Goal: Find specific page/section: Locate a particular part of the current website

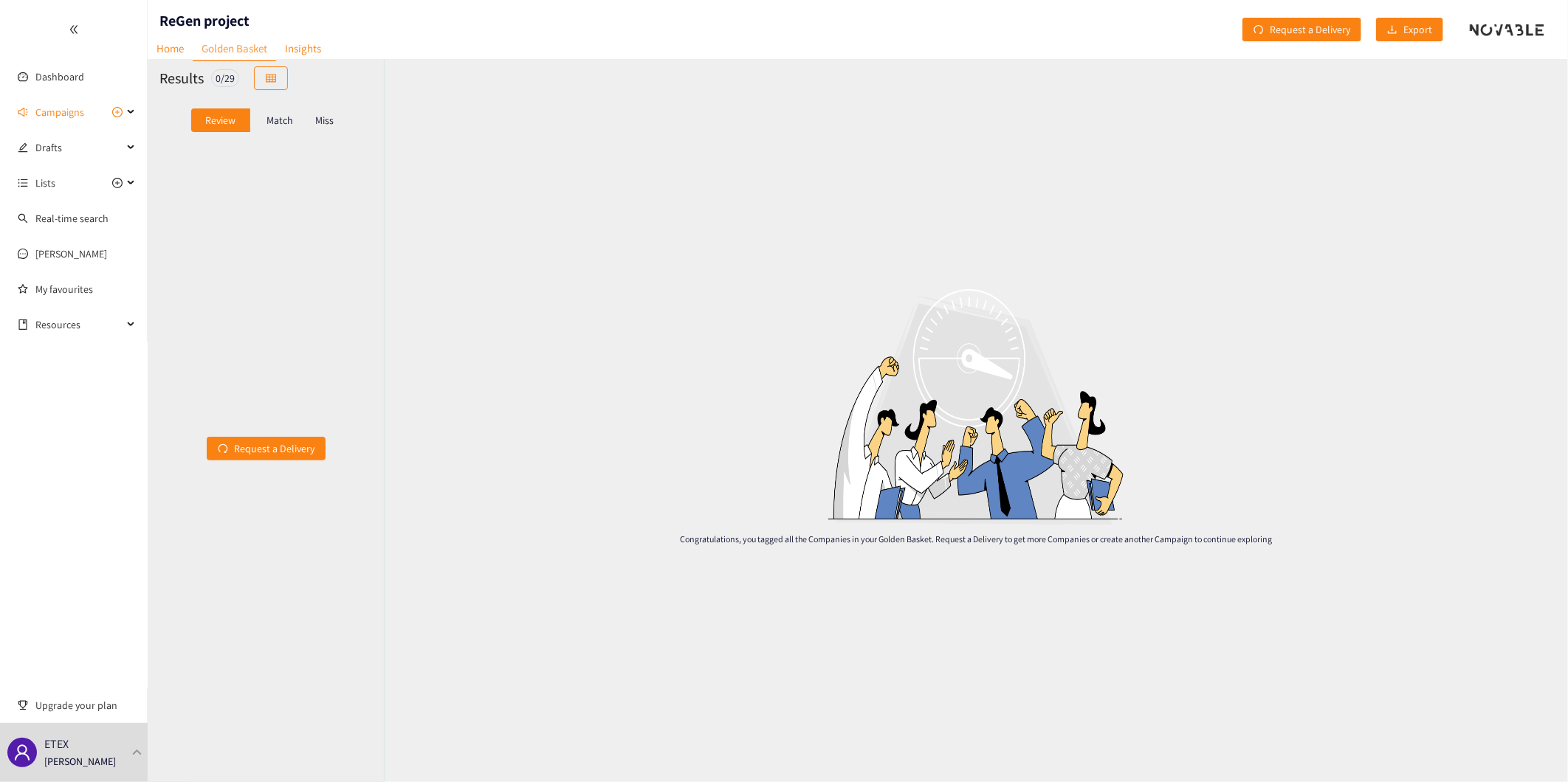
click at [1428, 227] on div "Congratulations, you tagged all the Companies in your Golden Basket. Request a …" at bounding box center [975, 421] width 1184 height 723
click at [55, 80] on link "Dashboard" at bounding box center [59, 76] width 49 height 13
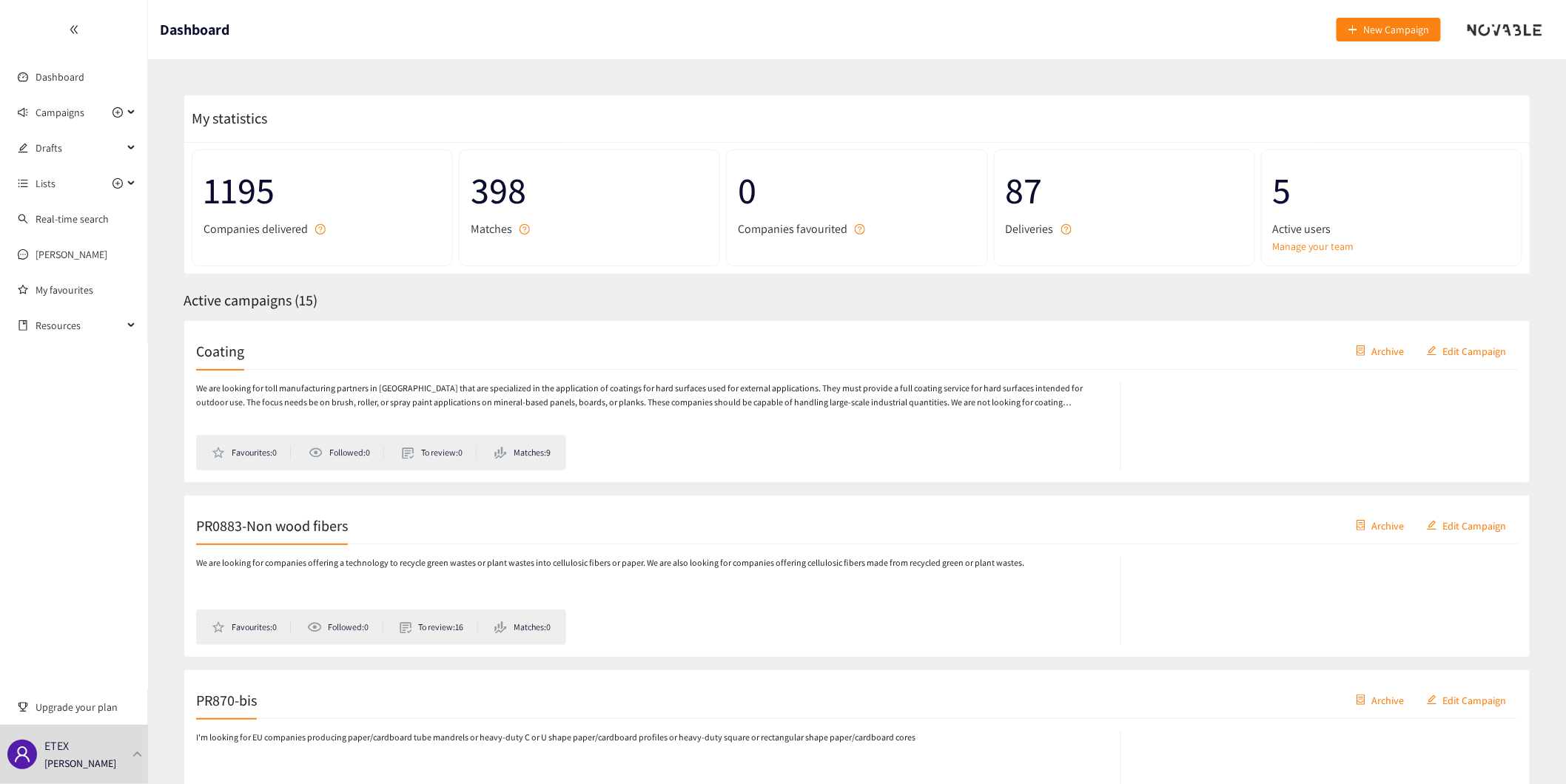
click at [262, 556] on p "We are looking for companies offering a technology to recycle green wastes or p…" at bounding box center [610, 563] width 828 height 14
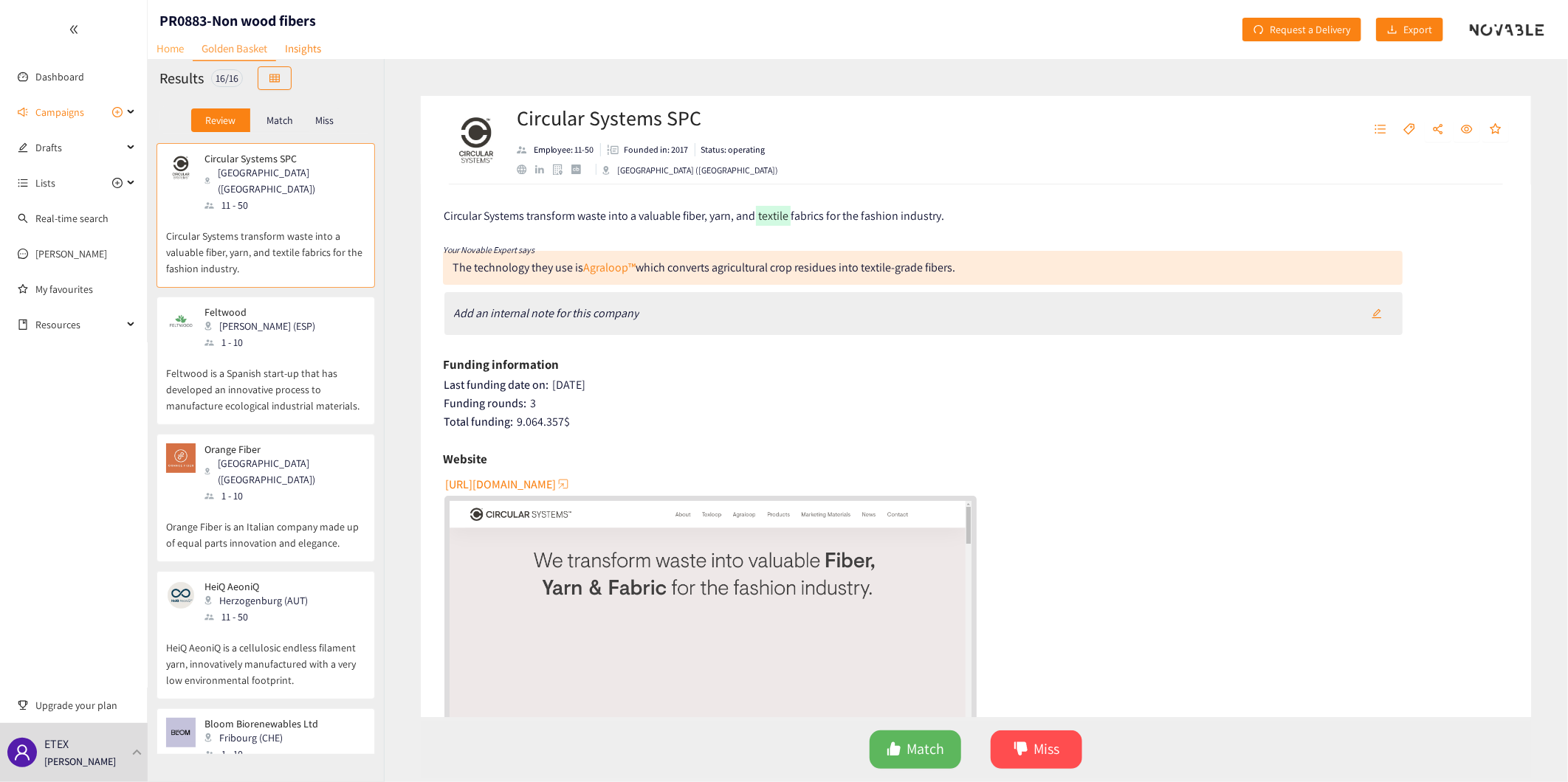
click at [166, 52] on link "Home" at bounding box center [170, 48] width 45 height 23
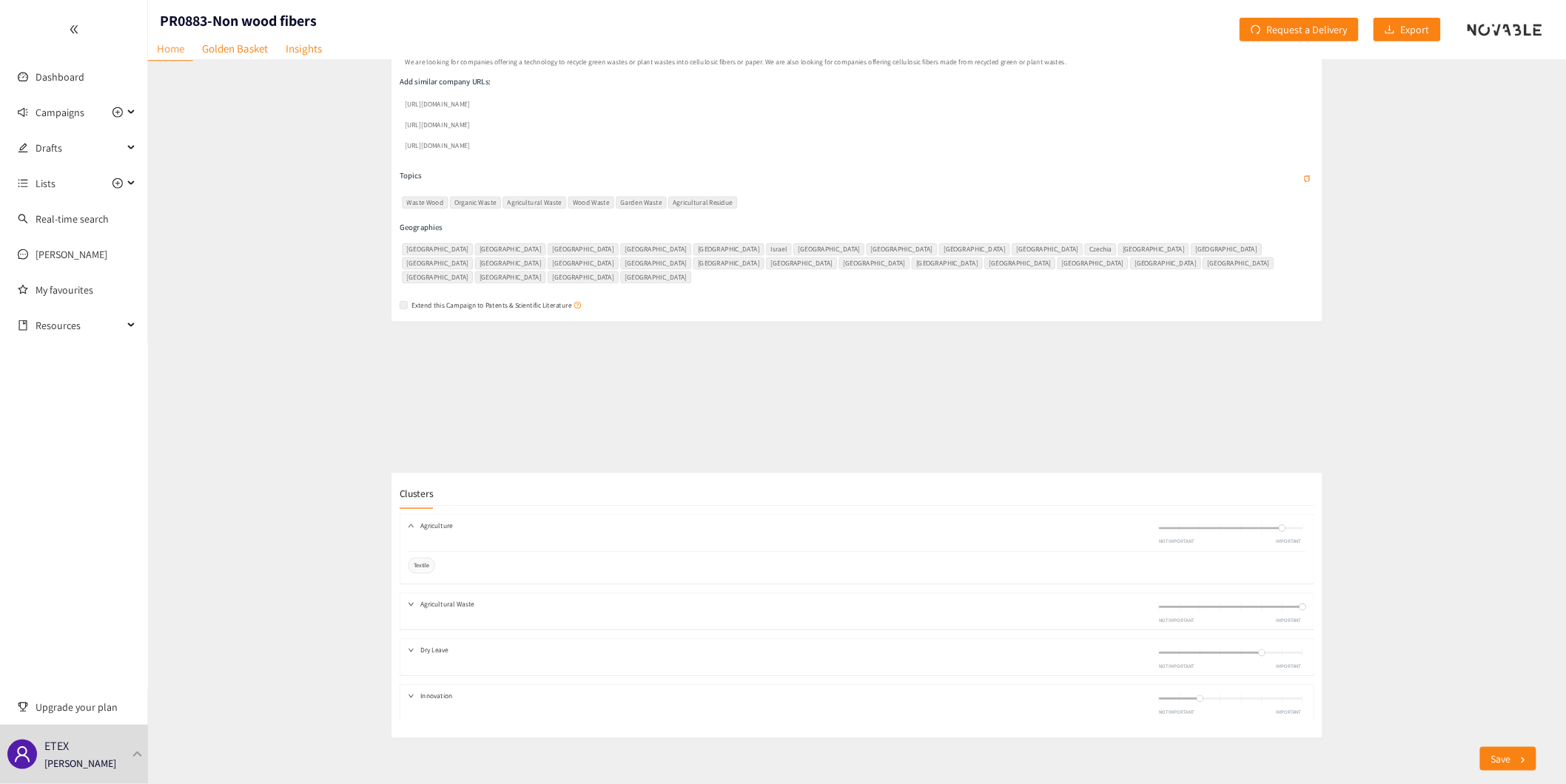
scroll to position [440, 0]
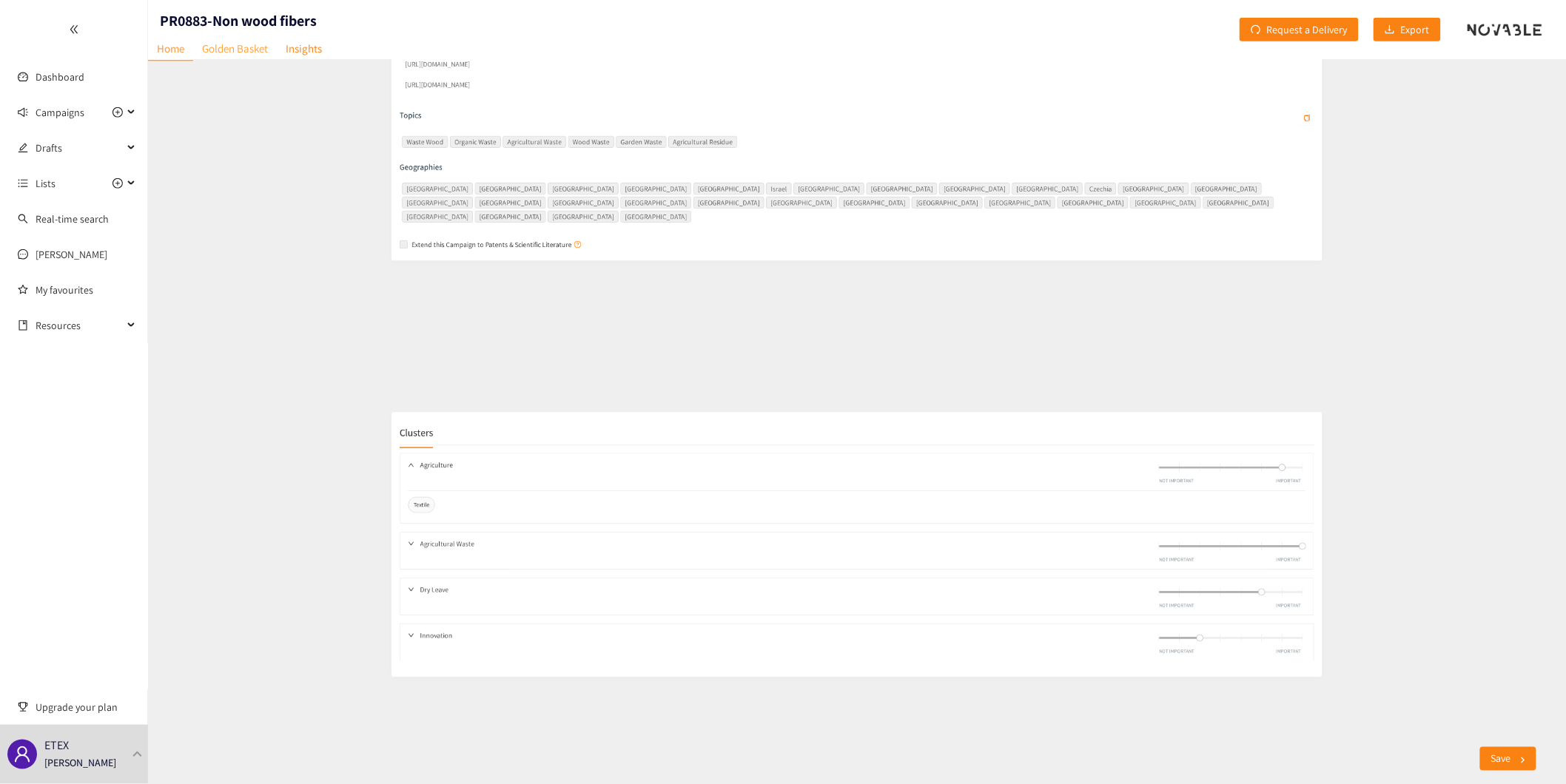
click at [250, 50] on link "Golden Basket" at bounding box center [235, 48] width 84 height 23
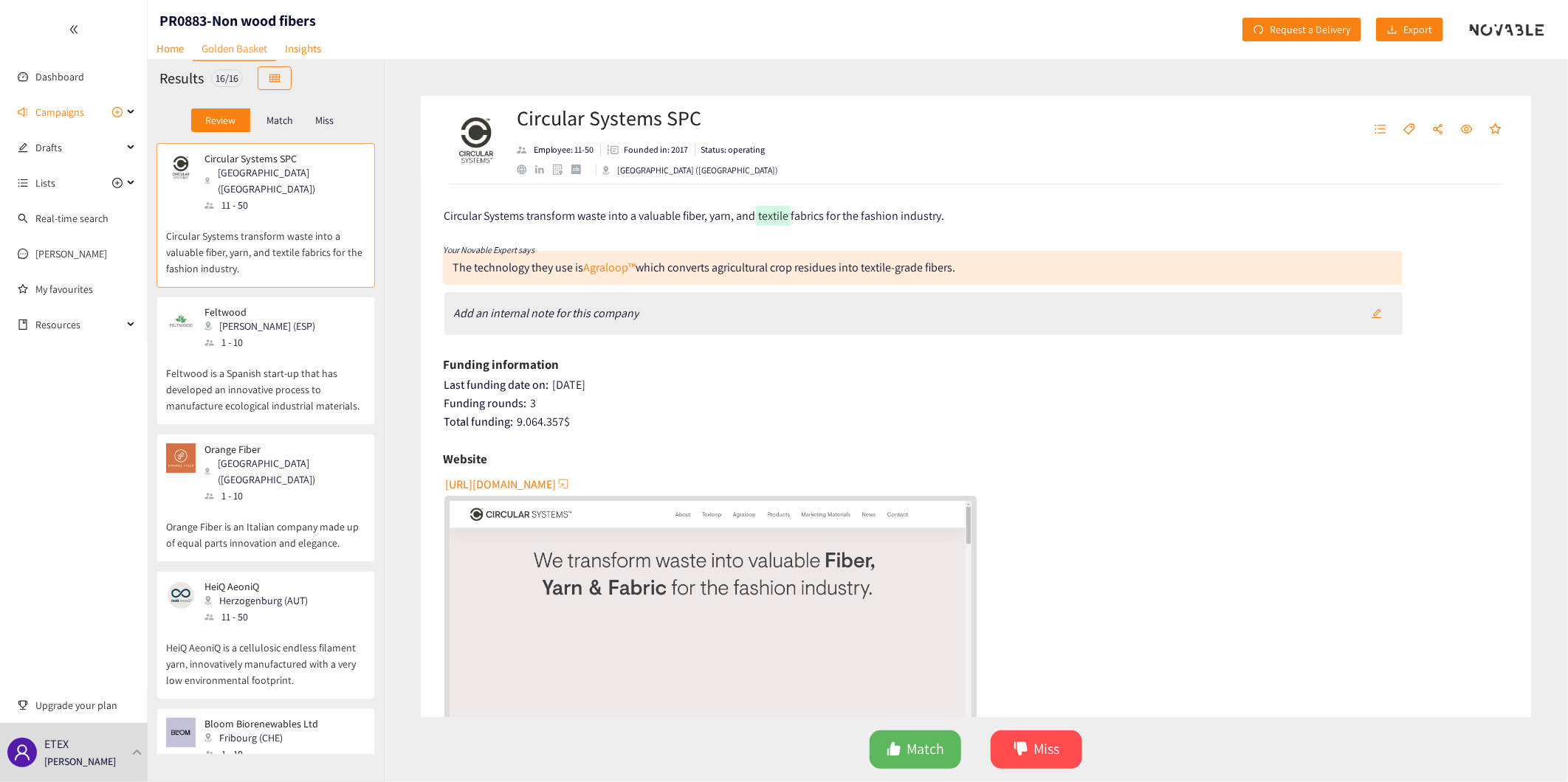
click at [273, 116] on p "Match" at bounding box center [279, 121] width 27 height 12
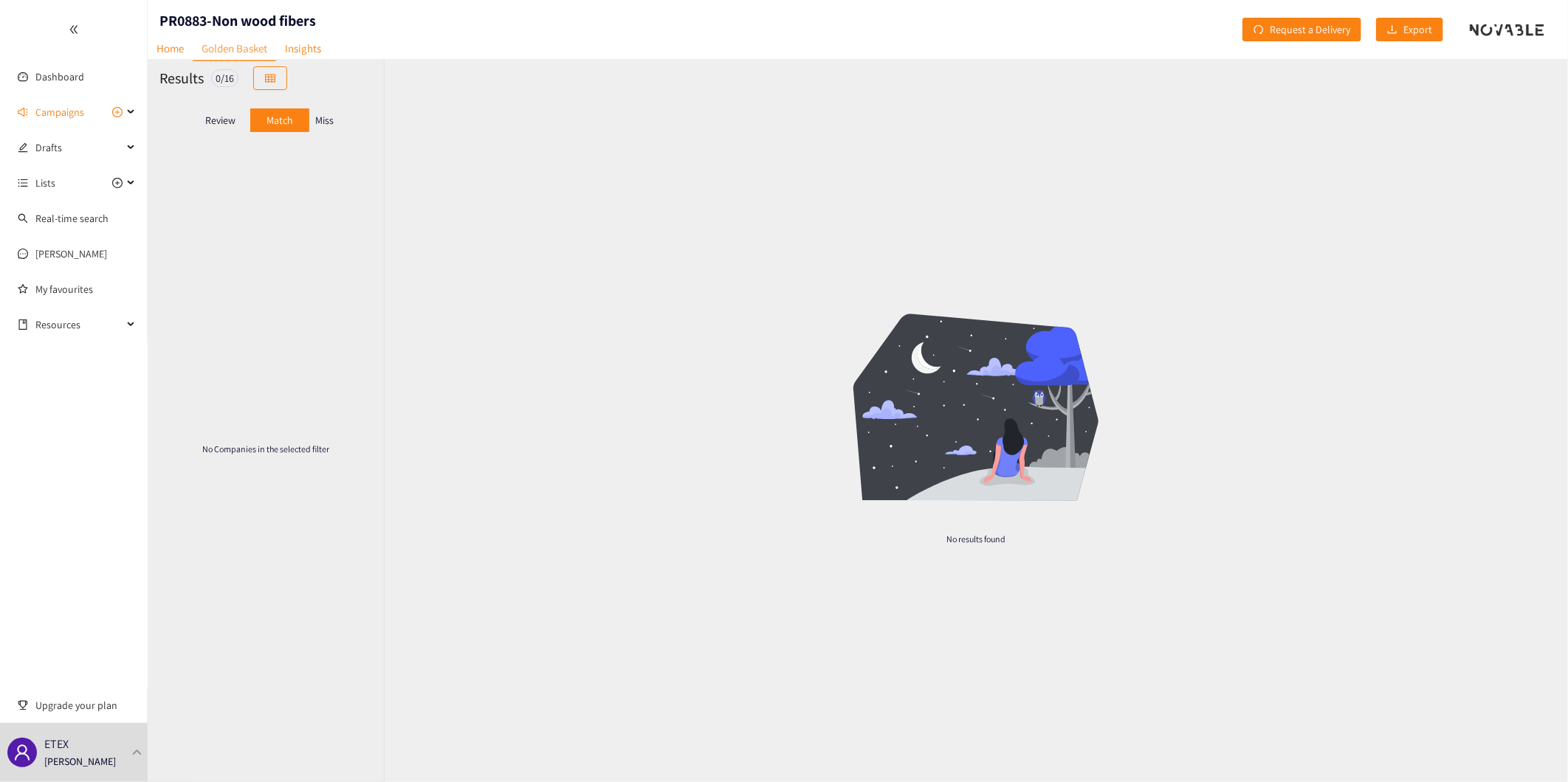
click at [227, 121] on p "Review" at bounding box center [220, 121] width 30 height 12
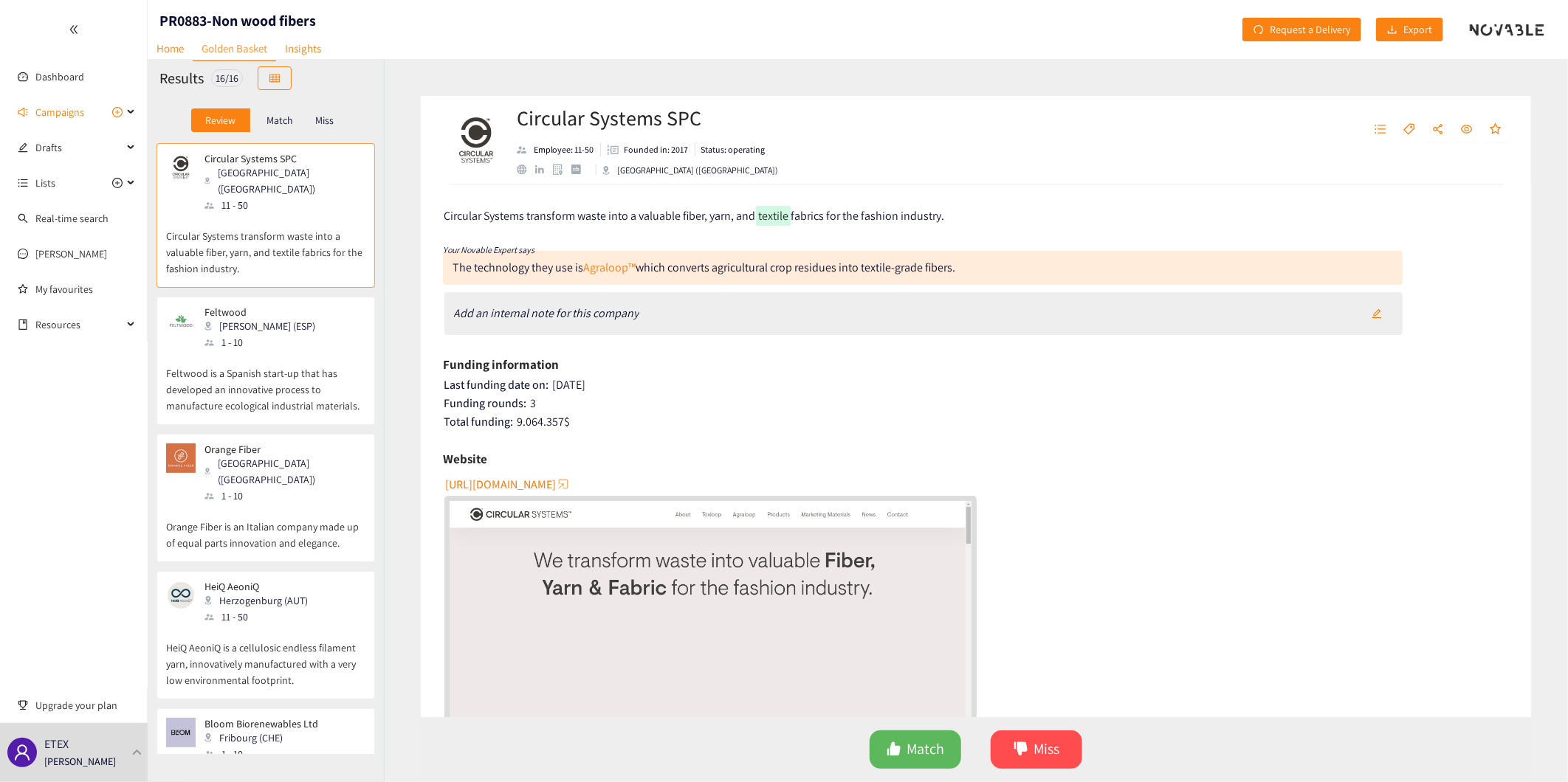
click at [1397, 557] on div "[URL][DOMAIN_NAME]" at bounding box center [977, 636] width 1065 height 327
click at [1223, 538] on div "[URL][DOMAIN_NAME]" at bounding box center [977, 636] width 1065 height 327
click at [1310, 495] on div "[URL][DOMAIN_NAME]" at bounding box center [977, 636] width 1065 height 327
